Goal: Information Seeking & Learning: Learn about a topic

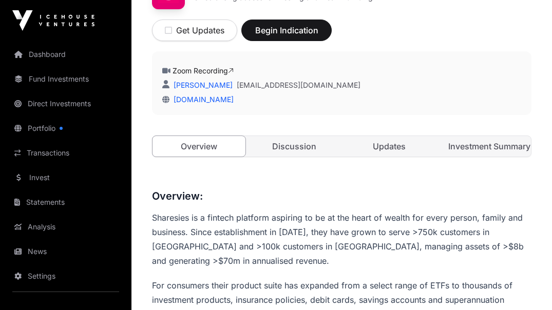
scroll to position [160, 0]
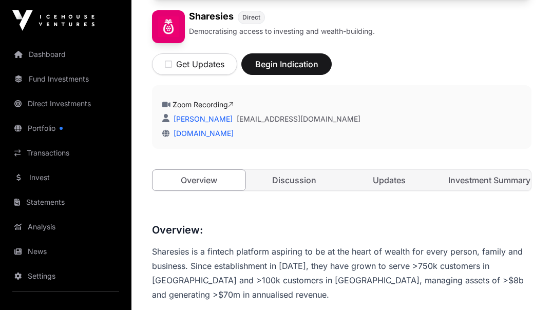
click at [480, 179] on link "Investment Summary" at bounding box center [484, 180] width 93 height 21
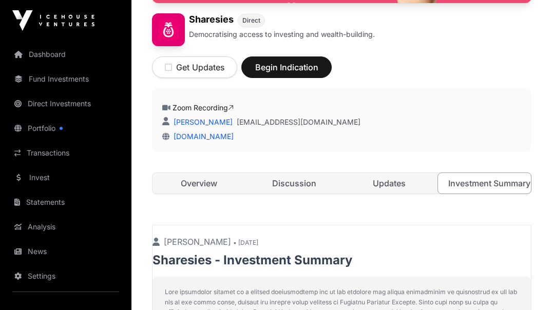
scroll to position [161, 0]
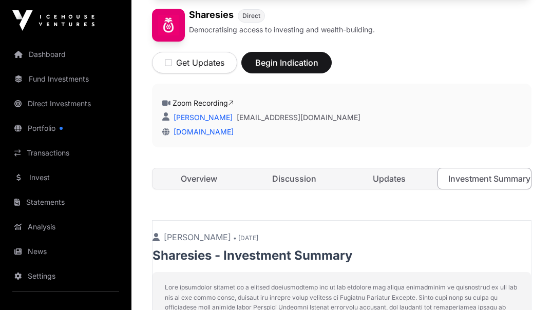
click at [396, 179] on link "Updates" at bounding box center [389, 178] width 93 height 21
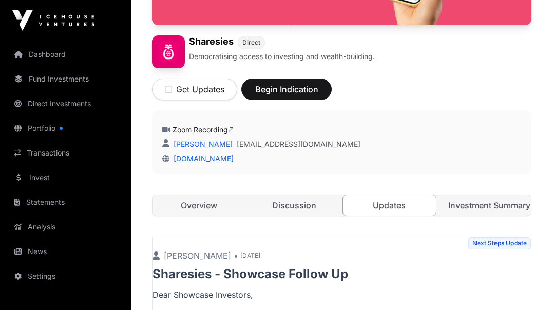
scroll to position [136, 0]
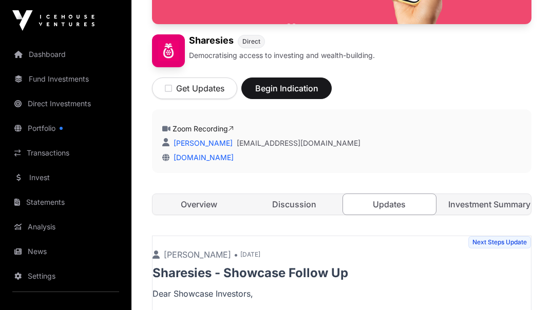
click at [300, 209] on link "Discussion" at bounding box center [294, 204] width 93 height 21
